Goal: Task Accomplishment & Management: Use online tool/utility

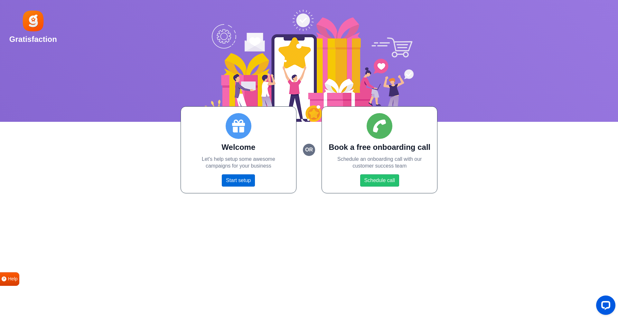
click at [248, 176] on link "Start setup" at bounding box center [238, 180] width 33 height 12
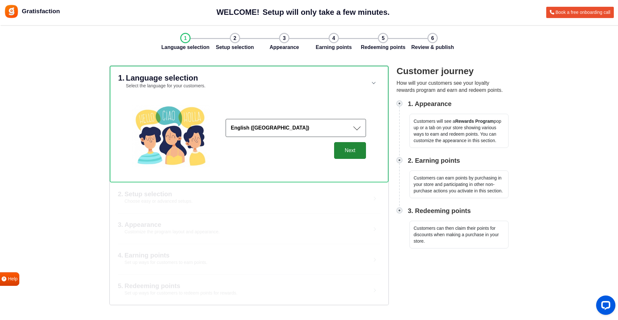
click at [342, 148] on button "Next" at bounding box center [350, 150] width 32 height 17
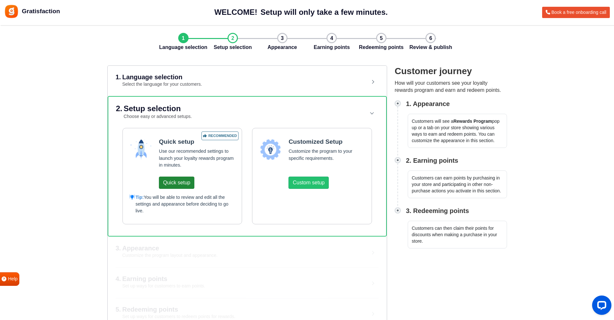
click at [180, 188] on button "Quick setup" at bounding box center [176, 182] width 35 height 12
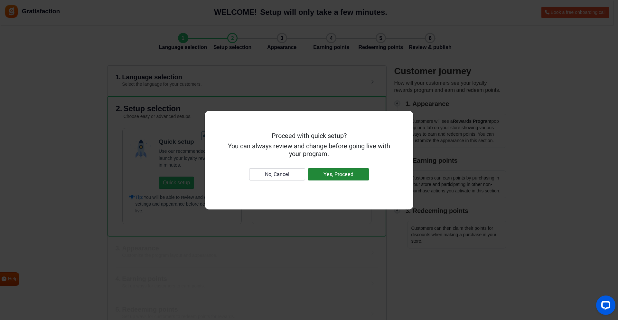
click at [333, 178] on button "Yes, Proceed" at bounding box center [339, 174] width 62 height 12
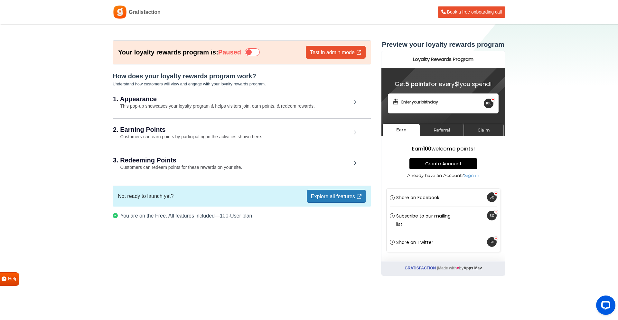
click at [315, 110] on div "1. Appearance This pop-up showcases your loyalty program & helps visitors join,…" at bounding box center [242, 103] width 258 height 30
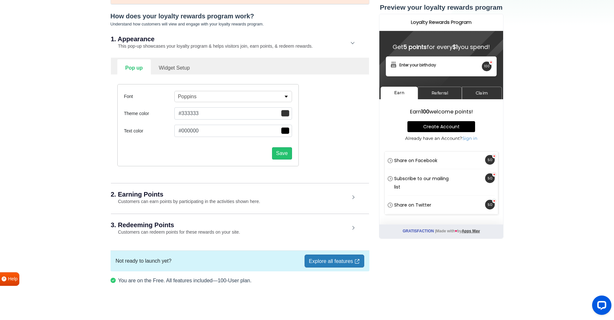
scroll to position [62, 0]
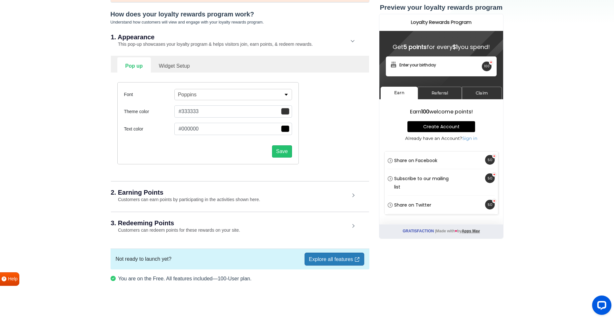
click at [299, 198] on div "2. Earning Points Customers can earn points by participating in the activities …" at bounding box center [240, 196] width 258 height 30
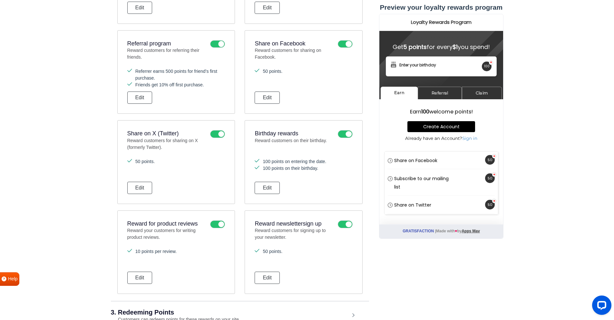
scroll to position [352, 0]
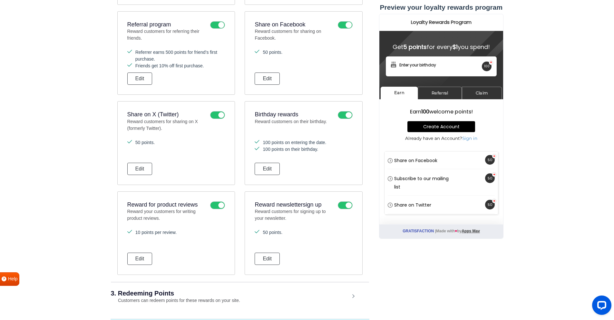
click at [221, 114] on icon at bounding box center [217, 115] width 15 height 8
click at [0, 0] on input "checkbox" at bounding box center [0, 0] width 0 height 0
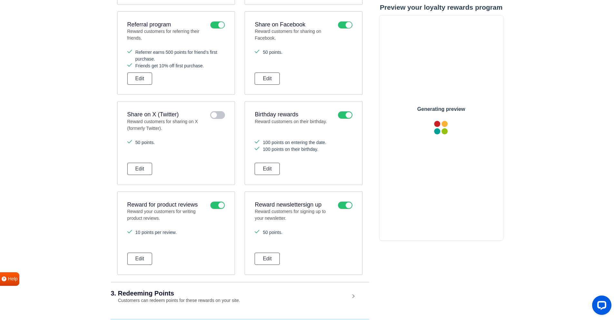
click at [349, 27] on icon at bounding box center [345, 25] width 15 height 8
click at [0, 0] on input "checkbox" at bounding box center [0, 0] width 0 height 0
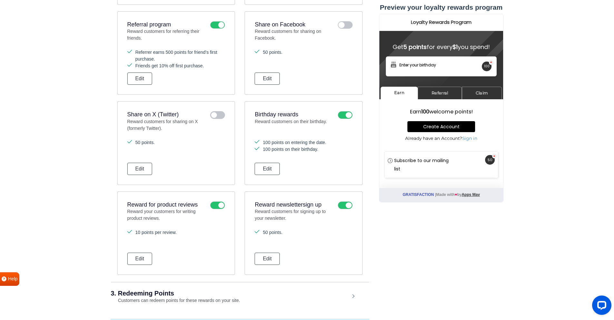
click at [344, 115] on icon at bounding box center [345, 115] width 15 height 8
click at [0, 0] on input "checkbox" at bounding box center [0, 0] width 0 height 0
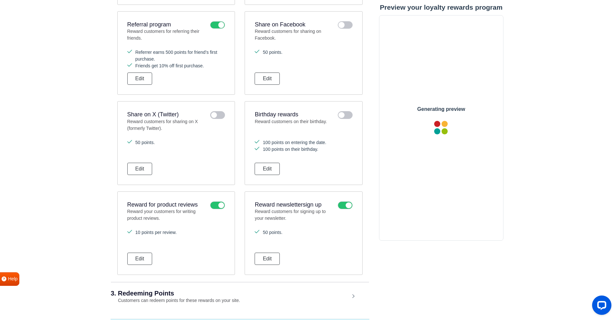
click at [218, 201] on icon at bounding box center [217, 205] width 15 height 8
click at [0, 0] on input "checkbox" at bounding box center [0, 0] width 0 height 0
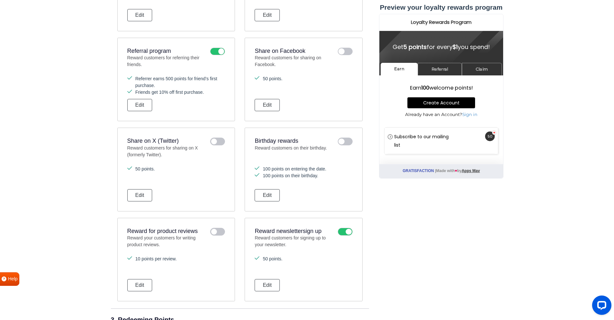
scroll to position [352, 0]
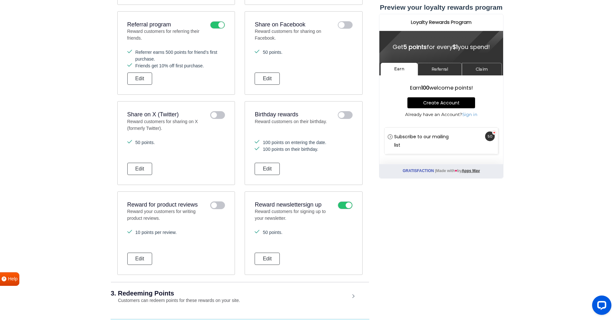
click at [349, 205] on icon at bounding box center [345, 205] width 15 height 8
click at [0, 0] on input "checkbox" at bounding box center [0, 0] width 0 height 0
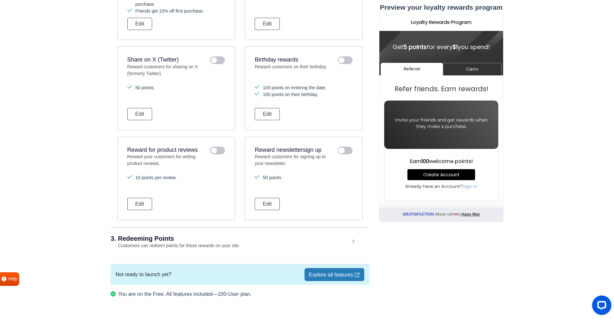
scroll to position [422, 0]
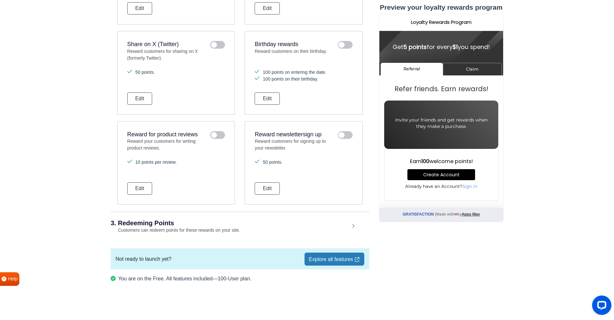
click at [214, 219] on div "3. Redeeming Points Customers can redeem points for these rewards on your site." at bounding box center [240, 227] width 258 height 30
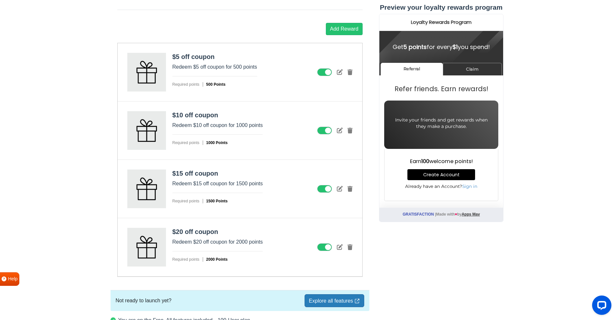
scroll to position [795, 0]
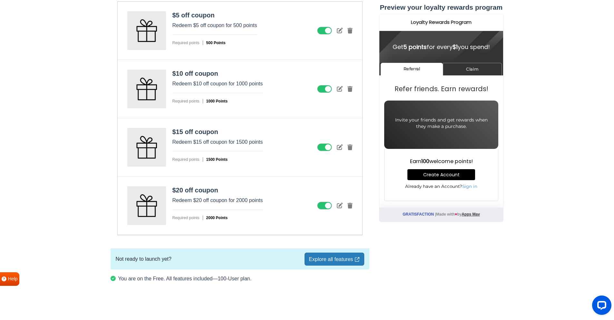
click at [326, 208] on icon at bounding box center [324, 206] width 15 height 8
click at [0, 0] on input "checkbox" at bounding box center [0, 0] width 0 height 0
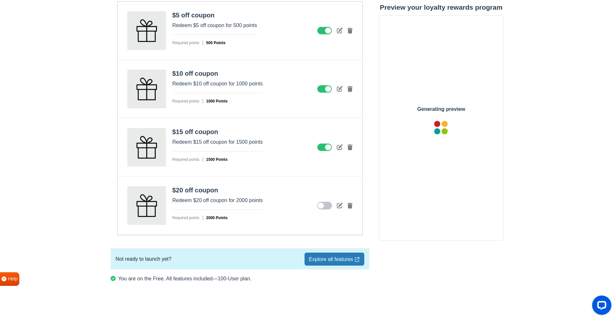
click at [326, 148] on icon at bounding box center [324, 147] width 15 height 8
click at [0, 0] on input "checkbox" at bounding box center [0, 0] width 0 height 0
click at [326, 88] on icon at bounding box center [324, 89] width 15 height 8
click at [0, 0] on input "checkbox" at bounding box center [0, 0] width 0 height 0
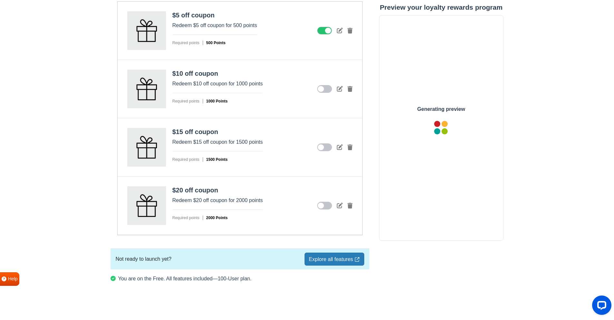
click at [325, 30] on icon at bounding box center [324, 31] width 15 height 8
click at [0, 0] on input "checkbox" at bounding box center [0, 0] width 0 height 0
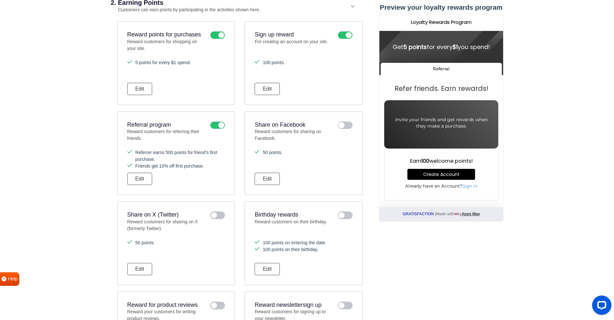
scroll to position [215, 0]
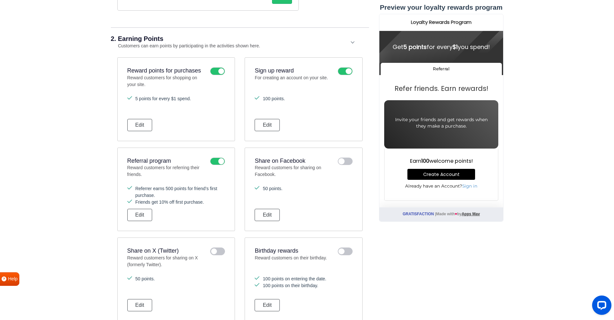
click at [271, 98] on li "100 points." at bounding box center [303, 98] width 98 height 7
drag, startPoint x: 271, startPoint y: 98, endPoint x: 283, endPoint y: 100, distance: 12.3
click at [271, 98] on li "100 points." at bounding box center [303, 98] width 98 height 7
click at [334, 108] on ul "100 points." at bounding box center [303, 105] width 98 height 21
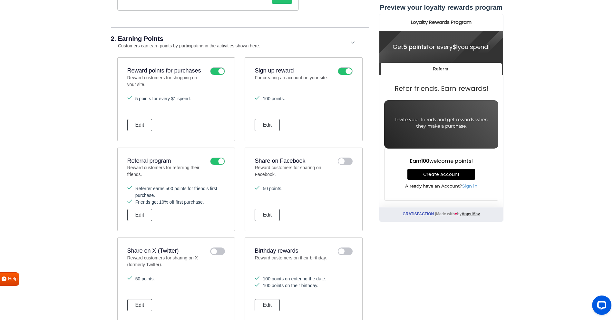
click at [136, 99] on li "5 points for every $1 spend." at bounding box center [176, 98] width 98 height 7
click at [139, 100] on li "5 points for every $1 spend." at bounding box center [176, 98] width 98 height 7
click at [153, 99] on li "5 points for every $1 spend." at bounding box center [176, 98] width 98 height 7
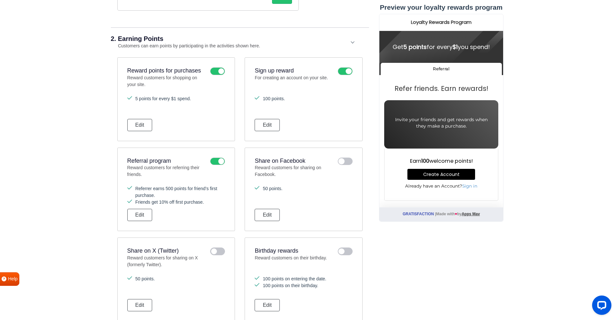
click at [173, 100] on li "5 points for every $1 spend." at bounding box center [176, 98] width 98 height 7
click at [169, 188] on li "Referrer earns 500 points for friend’s first purchase." at bounding box center [176, 192] width 98 height 14
click at [199, 188] on li "Referrer earns 500 points for friend’s first purchase." at bounding box center [176, 192] width 98 height 14
click at [170, 187] on li "Referrer earns 500 points for friend’s first purchase." at bounding box center [176, 192] width 98 height 14
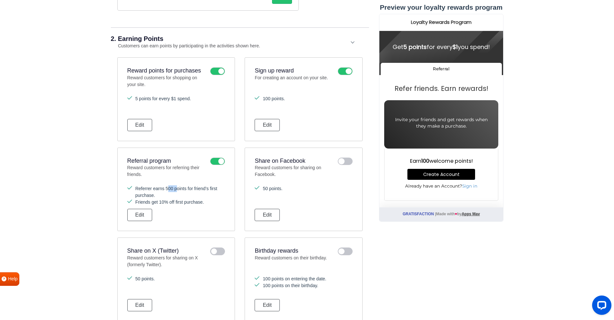
click at [170, 187] on li "Referrer earns 500 points for friend’s first purchase." at bounding box center [176, 192] width 98 height 14
drag, startPoint x: 197, startPoint y: 188, endPoint x: 154, endPoint y: 194, distance: 43.0
click at [197, 188] on li "Referrer earns 500 points for friend’s first purchase." at bounding box center [176, 192] width 98 height 14
click at [141, 202] on li "Friends get 10% off first purchase." at bounding box center [176, 202] width 98 height 7
drag, startPoint x: 141, startPoint y: 202, endPoint x: 188, endPoint y: 203, distance: 47.0
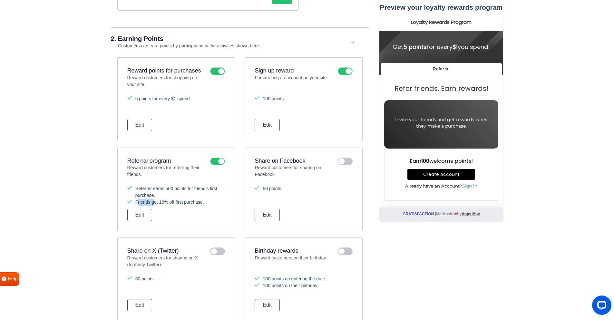
click at [142, 202] on li "Friends get 10% off first purchase." at bounding box center [176, 202] width 98 height 7
click at [189, 202] on li "Friends get 10% off first purchase." at bounding box center [176, 202] width 98 height 7
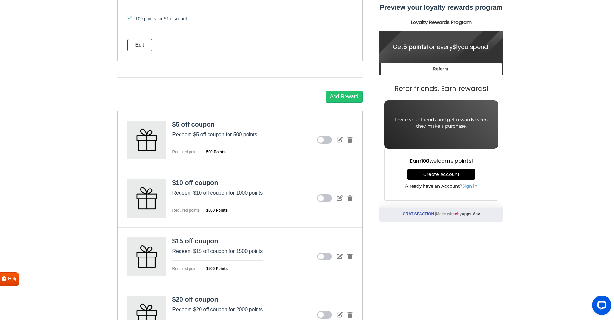
scroll to position [699, 0]
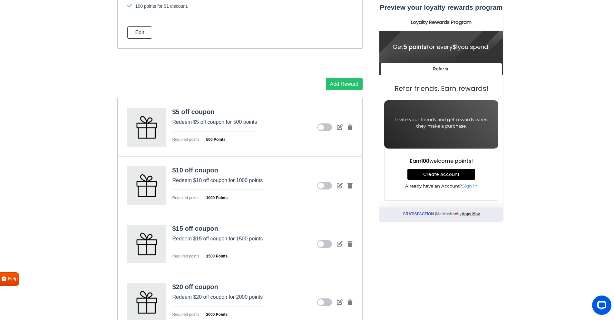
click at [246, 179] on p "Redeem $10 off coupon for 1000 points" at bounding box center [217, 180] width 91 height 8
click at [251, 181] on p "Redeem $10 off coupon for 1000 points" at bounding box center [217, 180] width 91 height 8
click at [259, 180] on p "Redeem $10 off coupon for 1000 points" at bounding box center [217, 180] width 91 height 8
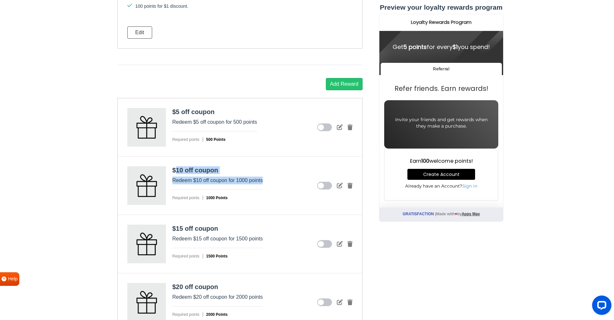
drag, startPoint x: 259, startPoint y: 180, endPoint x: 179, endPoint y: 173, distance: 80.2
click at [179, 173] on div "$10 off coupon Redeem $10 off coupon for 1000 points Required points 1000 Points" at bounding box center [217, 185] width 91 height 39
click at [195, 179] on p "Redeem $10 off coupon for 1000 points" at bounding box center [217, 180] width 91 height 8
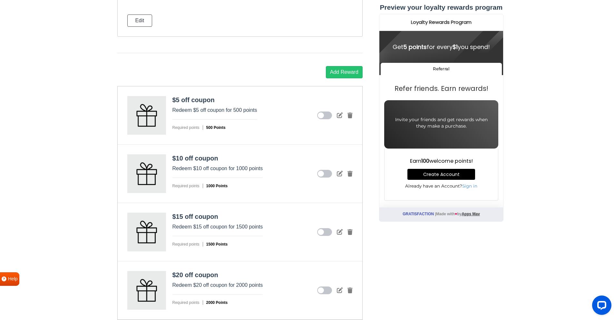
scroll to position [731, 0]
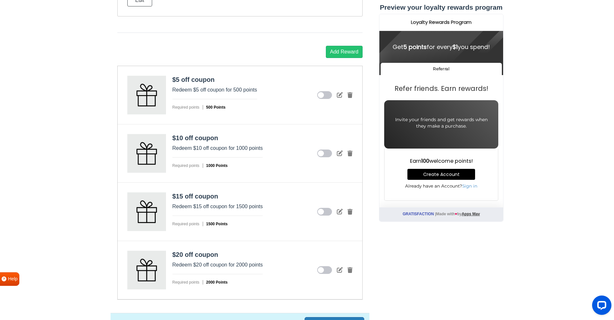
click at [322, 152] on icon at bounding box center [324, 153] width 15 height 8
click at [0, 0] on input "checkbox" at bounding box center [0, 0] width 0 height 0
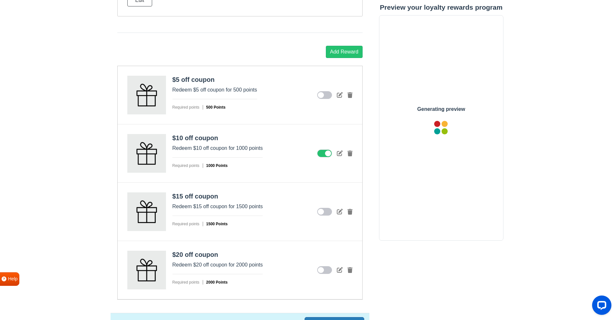
scroll to position [0, 0]
click at [238, 146] on p "Redeem $10 off coupon for 1000 points" at bounding box center [217, 148] width 91 height 8
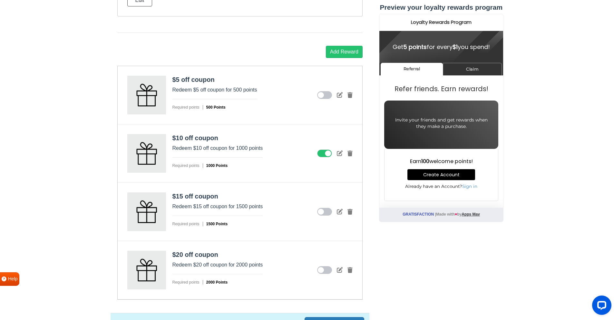
click at [250, 176] on div "$10 off coupon Redeem $10 off coupon for 1000 points Required points 1000 Points" at bounding box center [240, 153] width 244 height 58
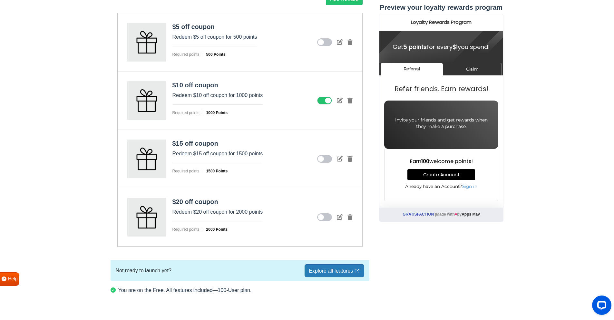
scroll to position [795, 0]
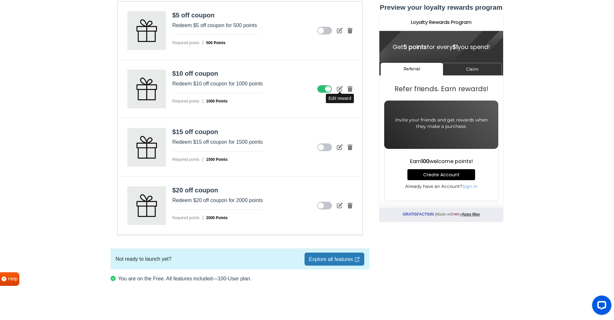
click at [339, 91] on icon at bounding box center [340, 89] width 6 height 6
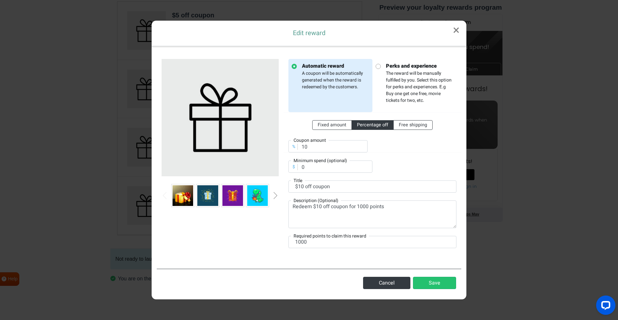
click at [458, 24] on link "×" at bounding box center [456, 31] width 20 height 20
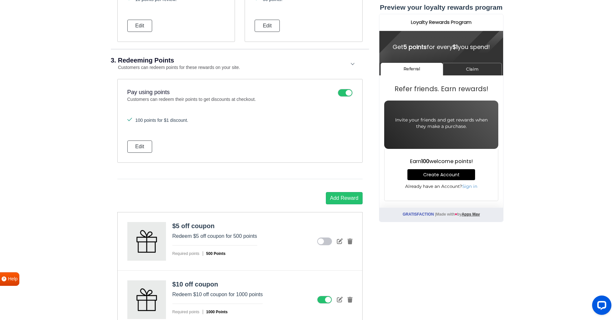
scroll to position [570, 0]
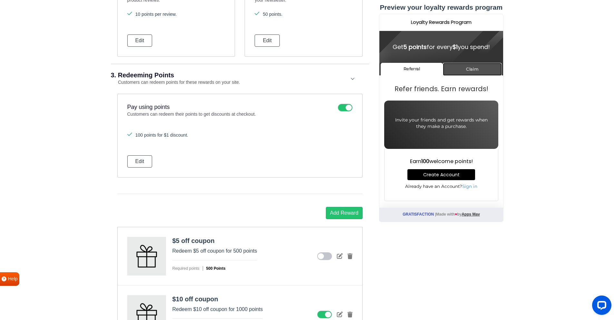
click at [470, 66] on link "Claim" at bounding box center [471, 69] width 59 height 13
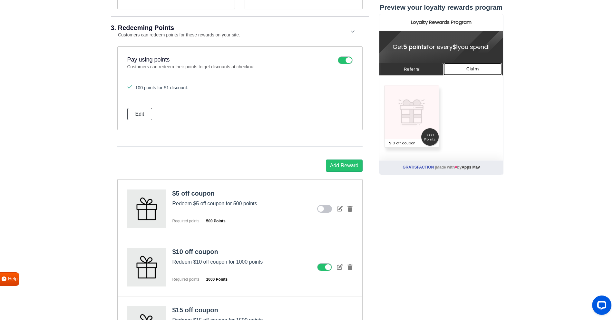
scroll to position [699, 0]
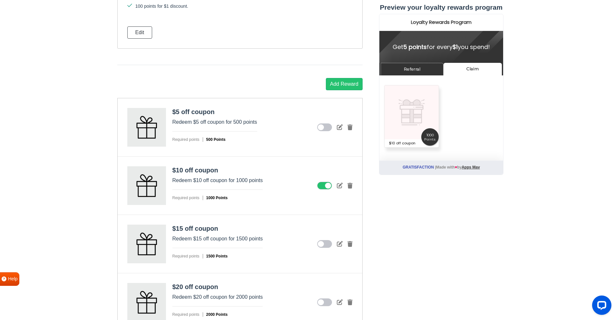
click at [324, 243] on icon at bounding box center [324, 244] width 15 height 8
click at [0, 0] on input "checkbox" at bounding box center [0, 0] width 0 height 0
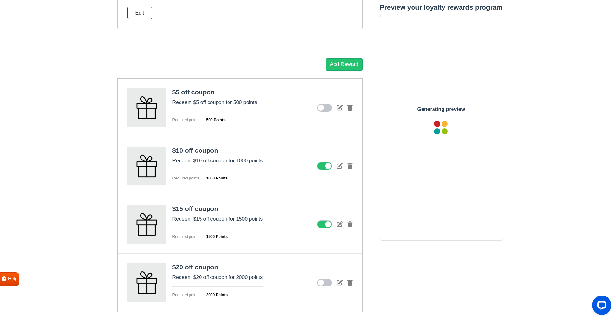
scroll to position [795, 0]
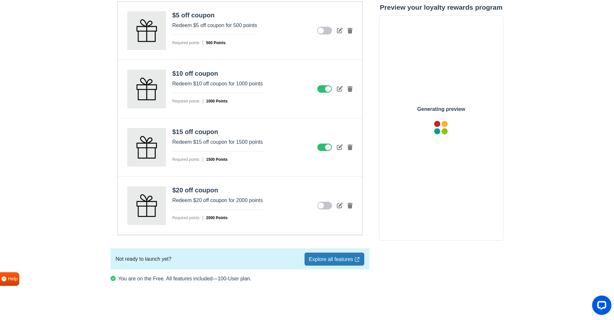
click at [327, 207] on icon at bounding box center [324, 206] width 15 height 8
click at [0, 0] on input "checkbox" at bounding box center [0, 0] width 0 height 0
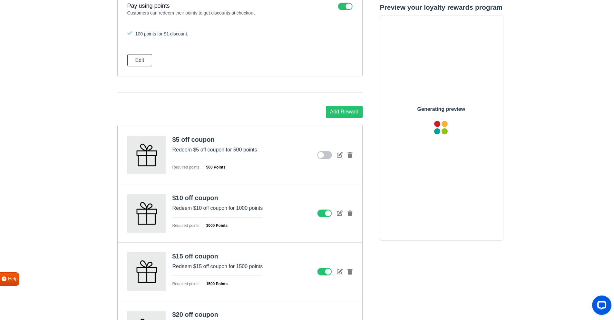
scroll to position [666, 0]
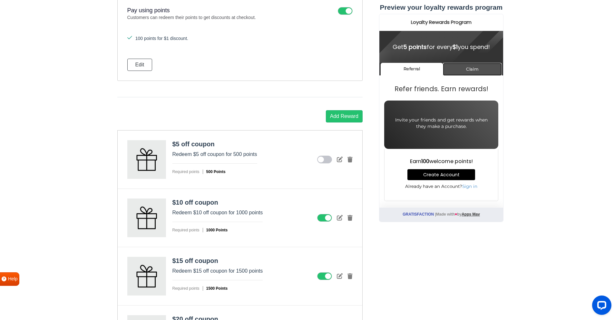
click at [456, 70] on link "Claim" at bounding box center [471, 69] width 59 height 13
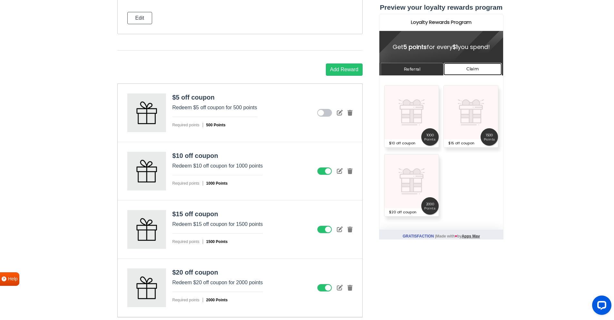
scroll to position [731, 0]
